Goal: Information Seeking & Learning: Learn about a topic

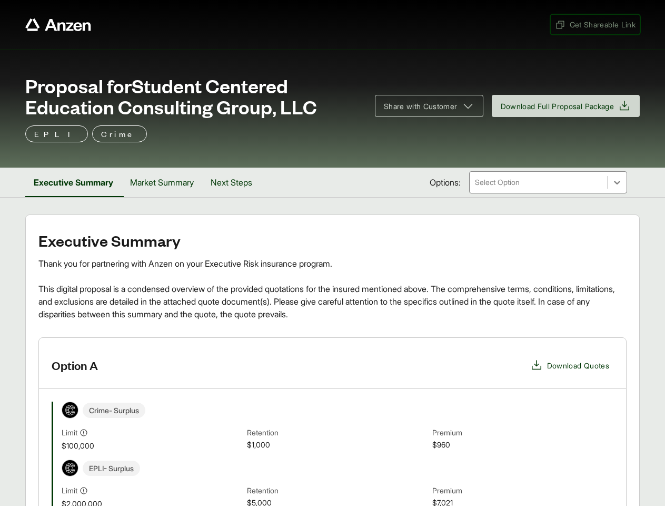
click at [594, 24] on span "Get Shareable Link" at bounding box center [595, 24] width 81 height 11
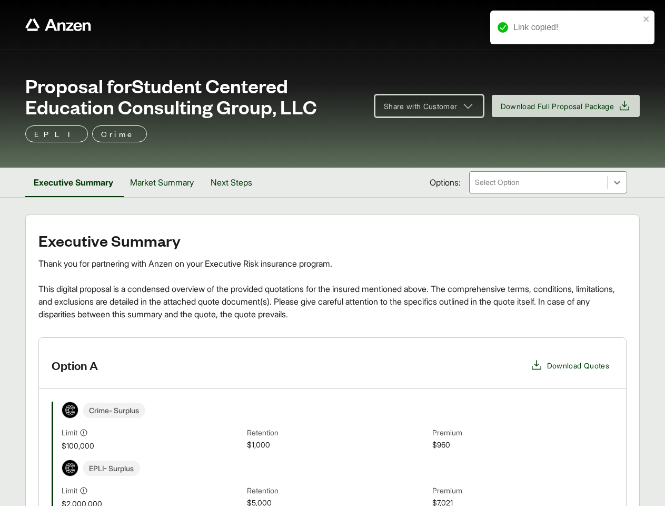
click at [424, 106] on span "Share with Customer" at bounding box center [421, 106] width 74 height 11
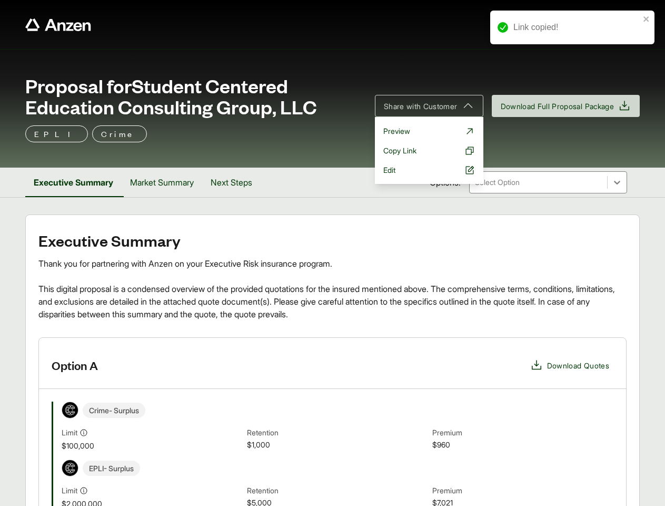
click at [74, 182] on button "Executive Summary" at bounding box center [73, 181] width 96 height 29
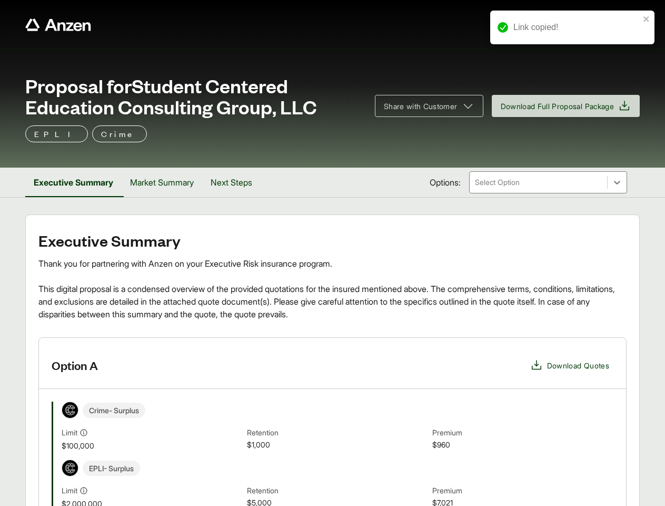
click at [165, 182] on button "Market Summary" at bounding box center [162, 181] width 81 height 29
click at [237, 182] on button "Next Steps" at bounding box center [230, 181] width 58 height 29
click at [332, 421] on div "Crime - Surplus Limit $100,000 Retention $1,000 Premium $960" at bounding box center [338, 426] width 552 height 50
